Goal: Task Accomplishment & Management: Manage account settings

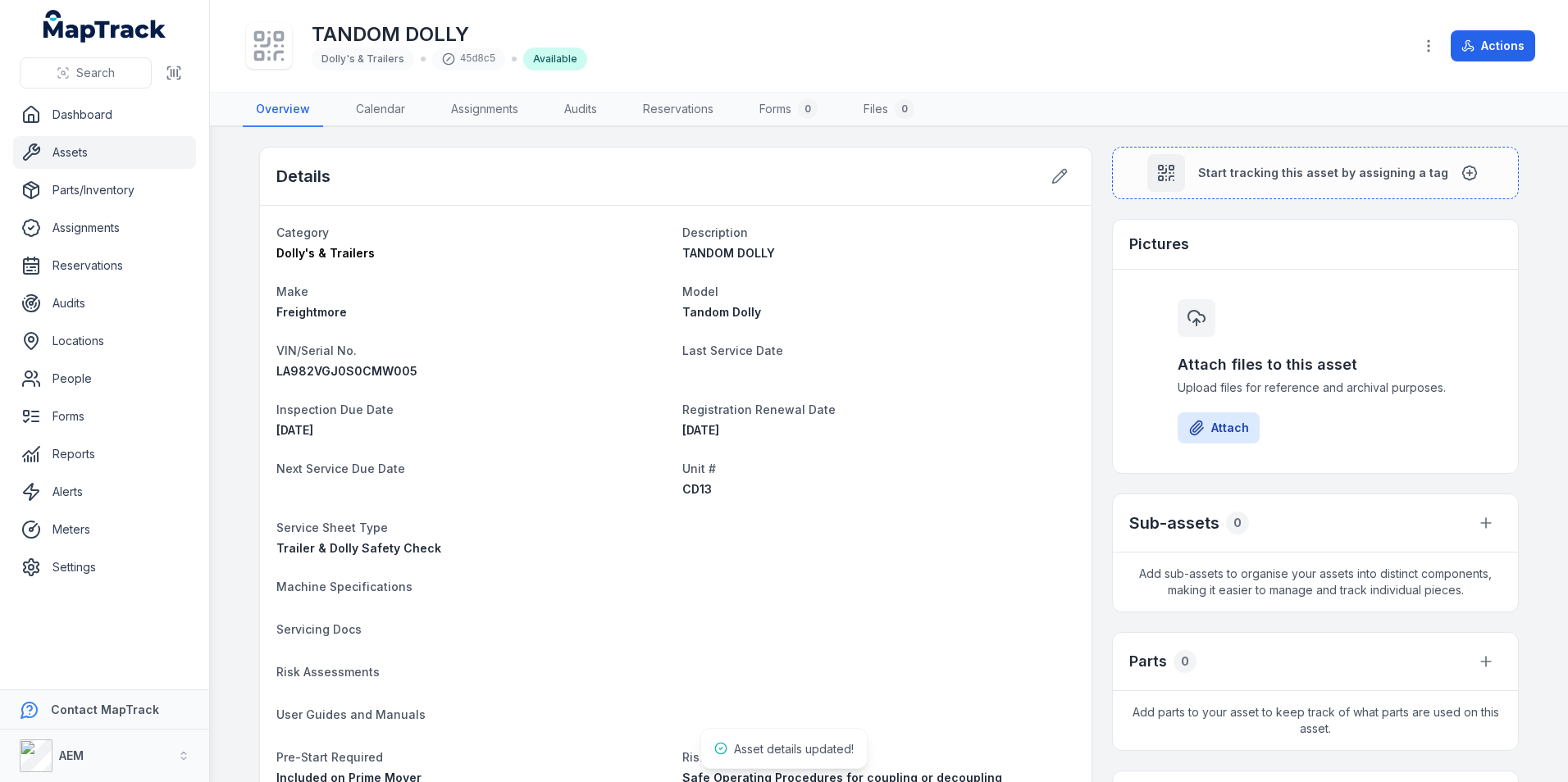
scroll to position [420, 0]
click at [104, 551] on link "Settings" at bounding box center [105, 568] width 183 height 33
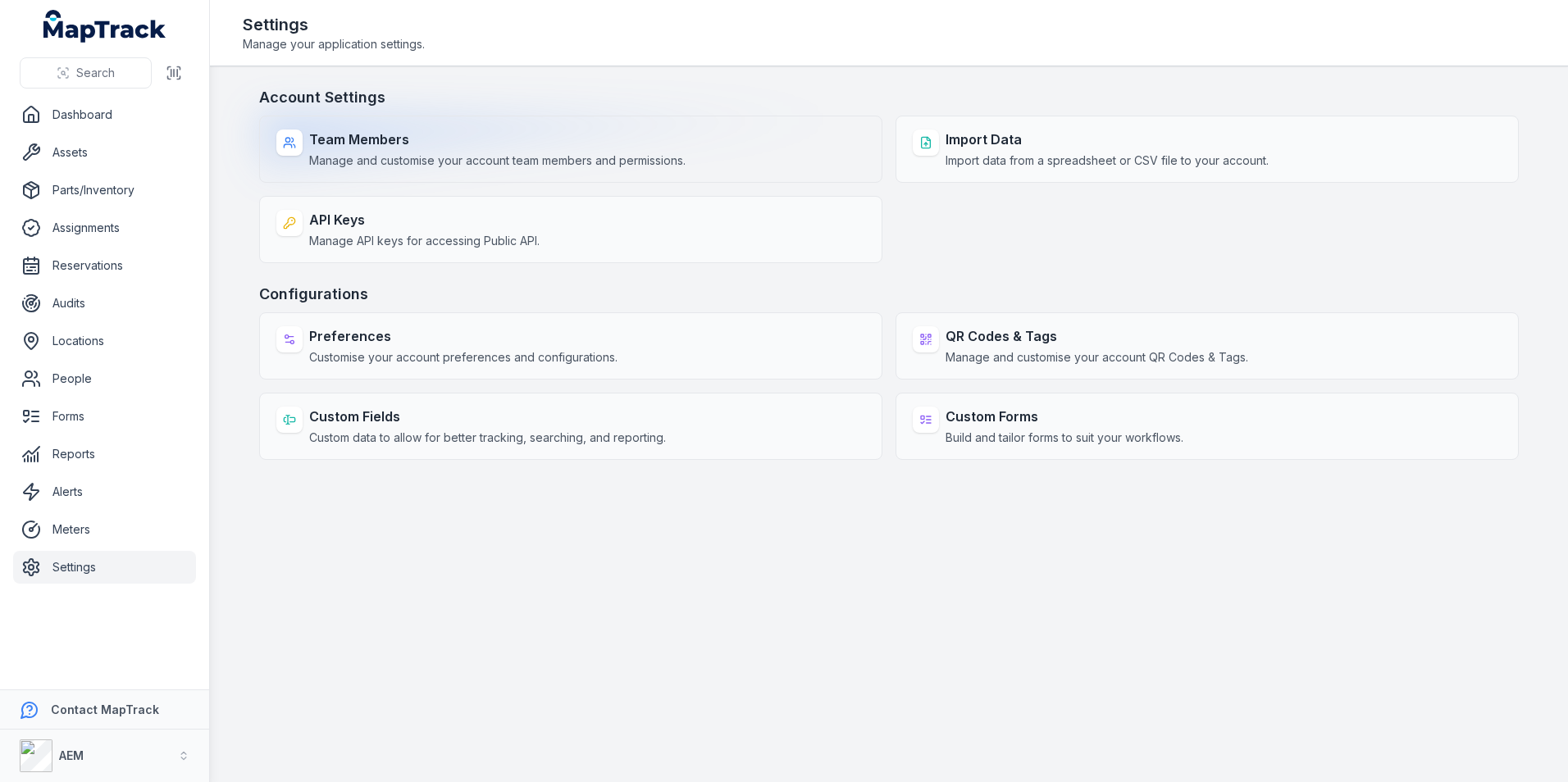
click at [509, 165] on span "Manage and customise your account team members and permissions." at bounding box center [498, 161] width 377 height 16
